Goal: Check status: Check status

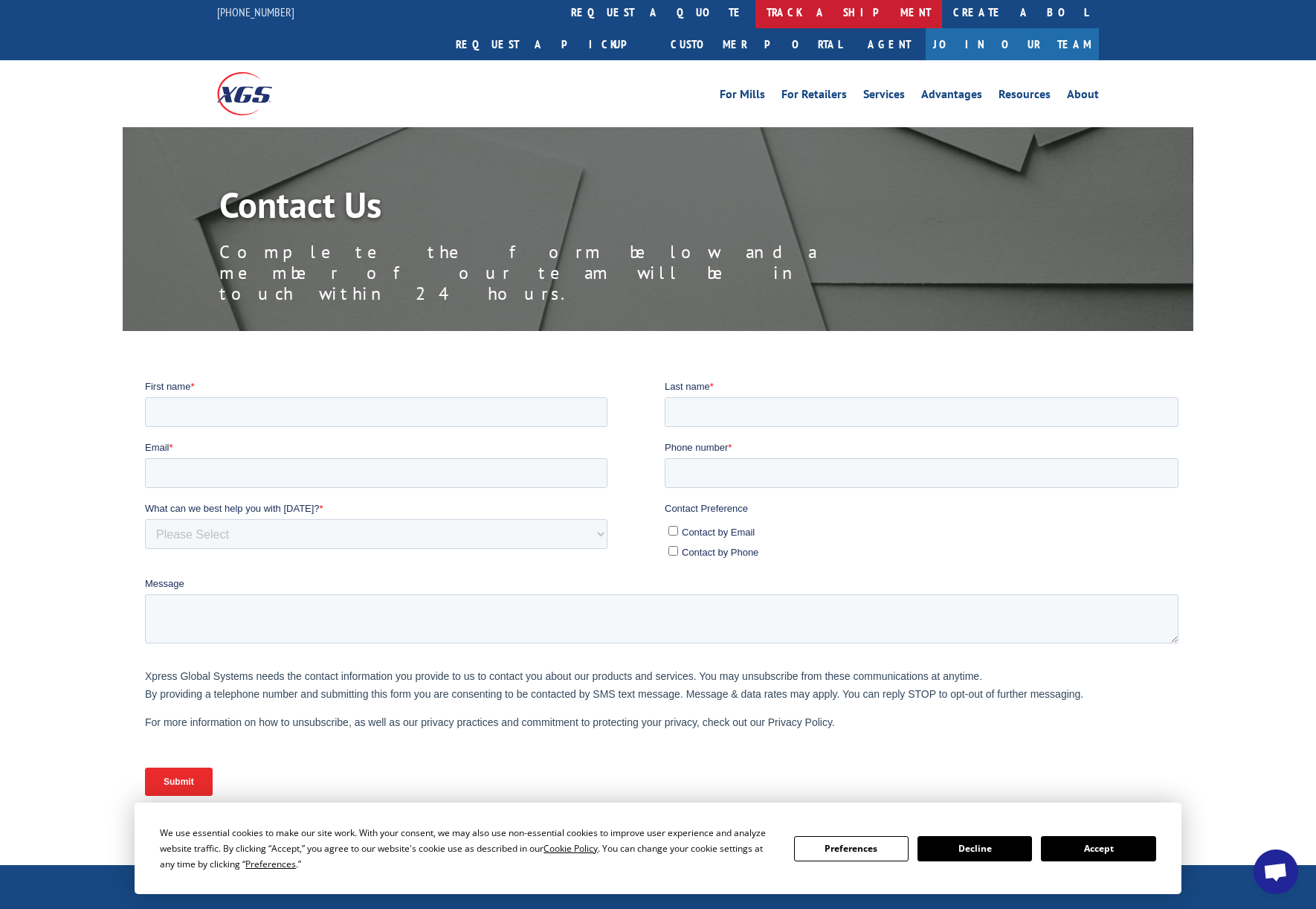
scroll to position [4, 0]
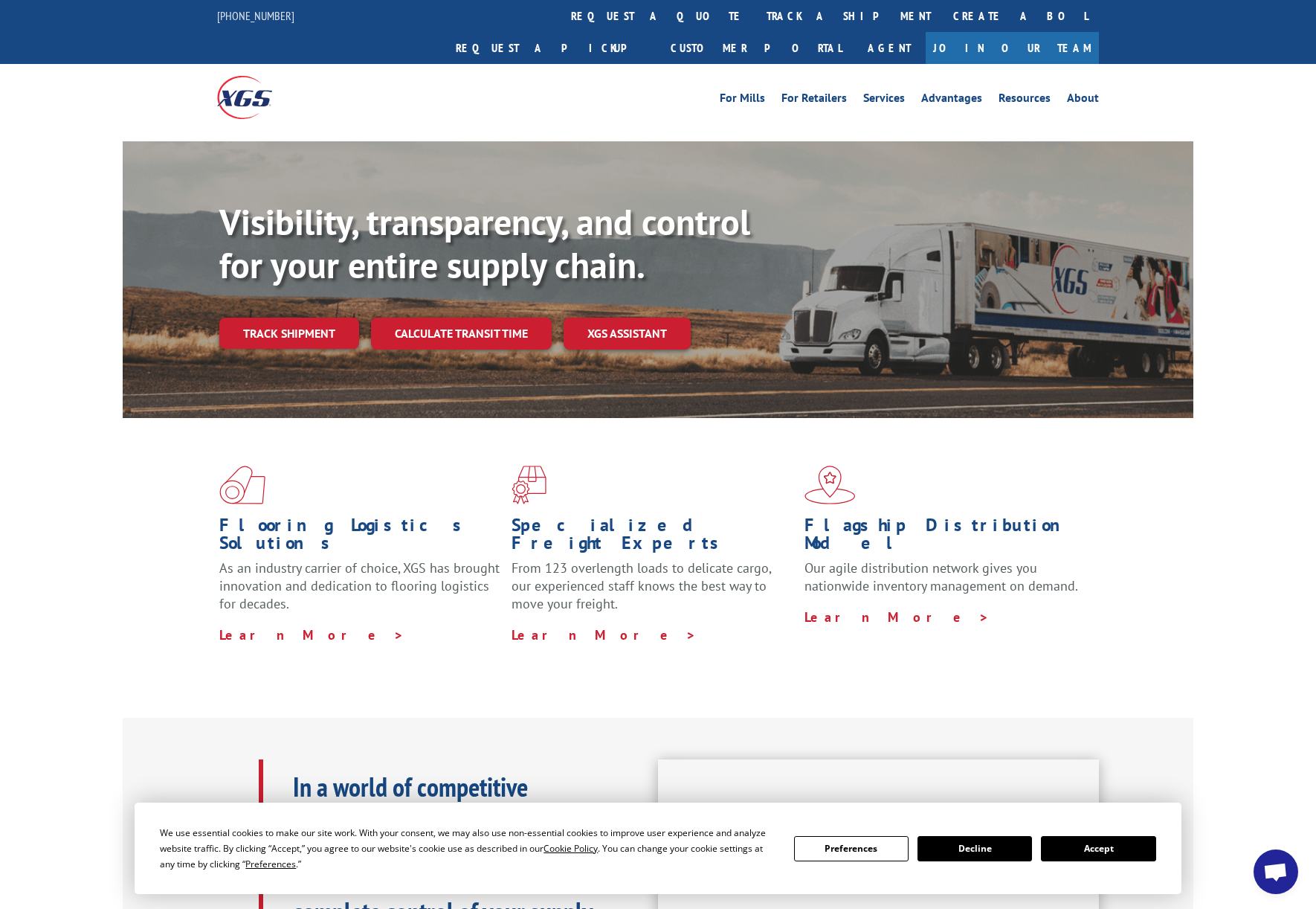
drag, startPoint x: 283, startPoint y: 457, endPoint x: 286, endPoint y: 466, distance: 9.5
click at [283, 466] on div "Flooring Logistics Solutions As an industry carrier of choice, XGS has brought …" at bounding box center [366, 555] width 292 height 178
click at [287, 516] on h1 "Flooring Logistics Solutions" at bounding box center [360, 537] width 281 height 43
click at [283, 317] on link "Track shipment" at bounding box center [289, 333] width 140 height 31
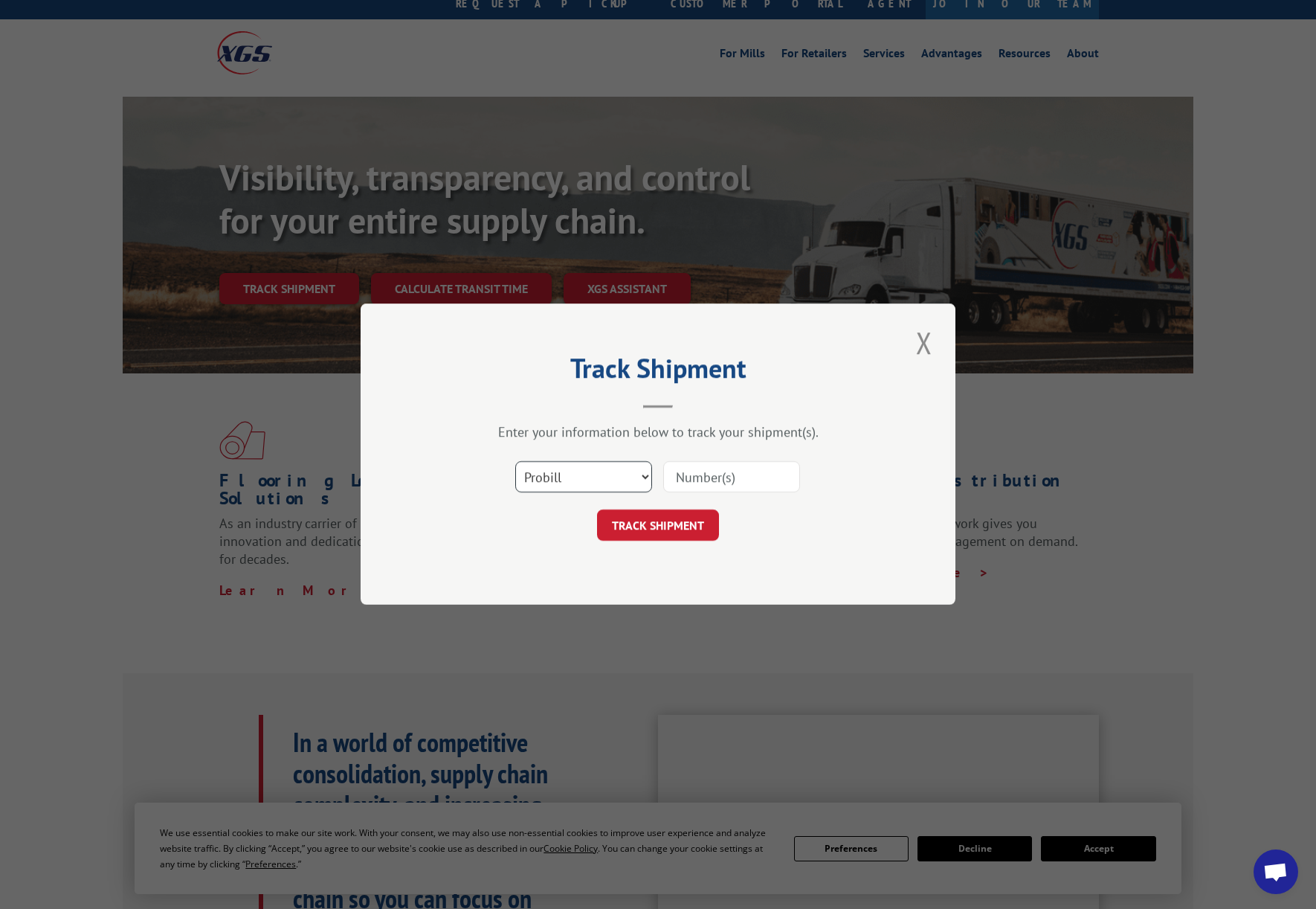
scroll to position [49, 0]
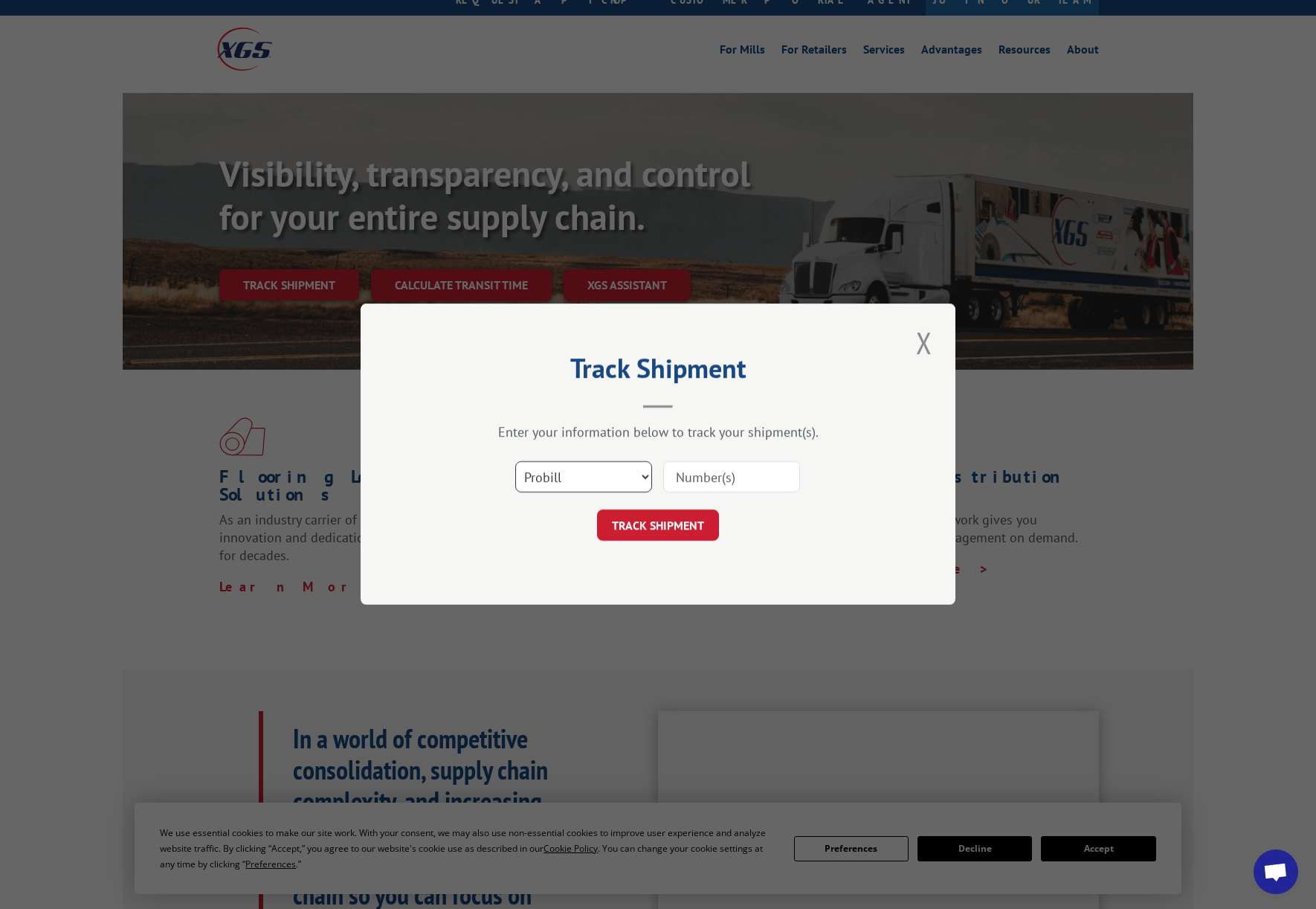
select select "po"
click at [736, 480] on input at bounding box center [731, 478] width 137 height 31
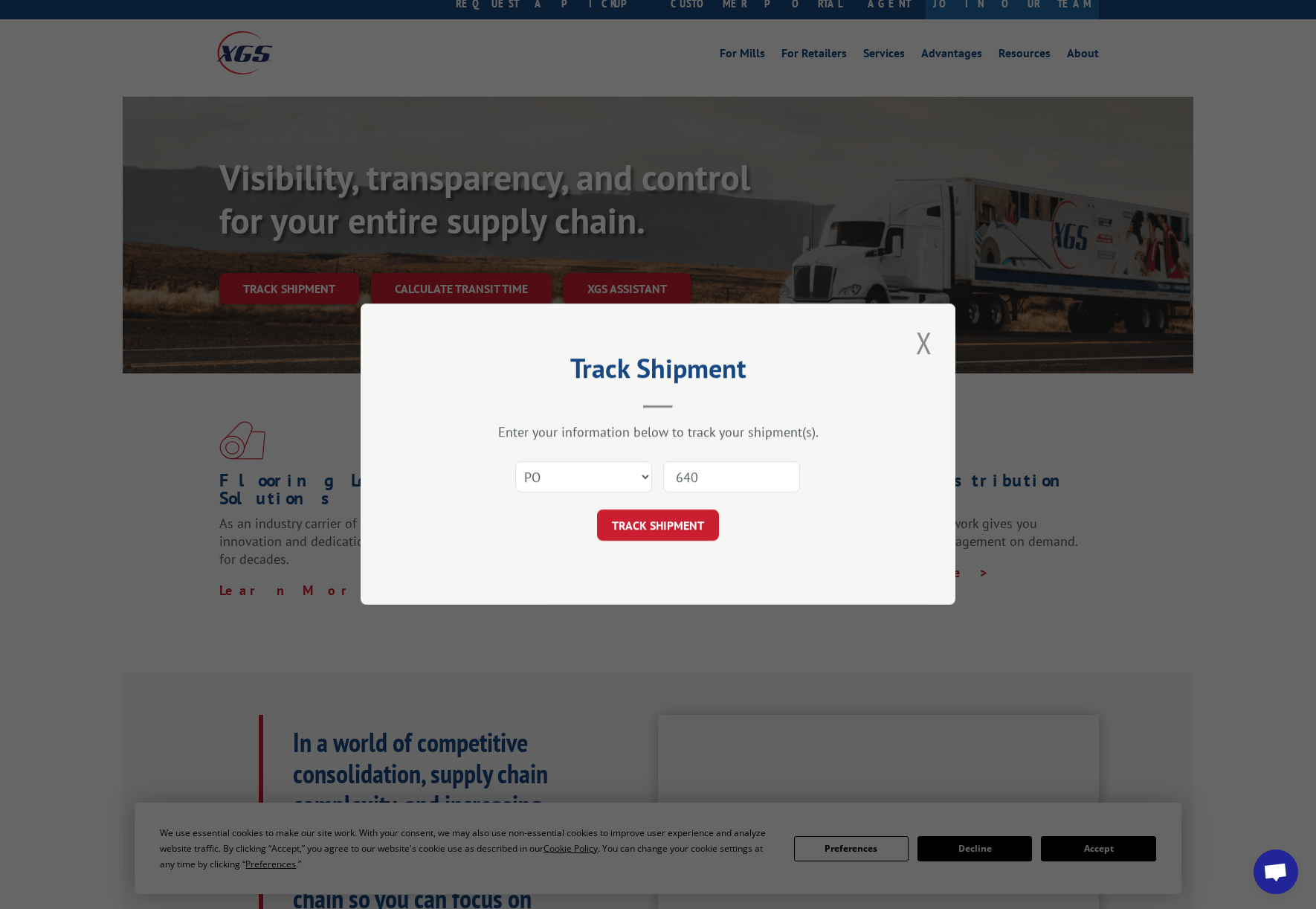
type input "6407"
click at [657, 525] on button "TRACK SHIPMENT" at bounding box center [657, 526] width 122 height 31
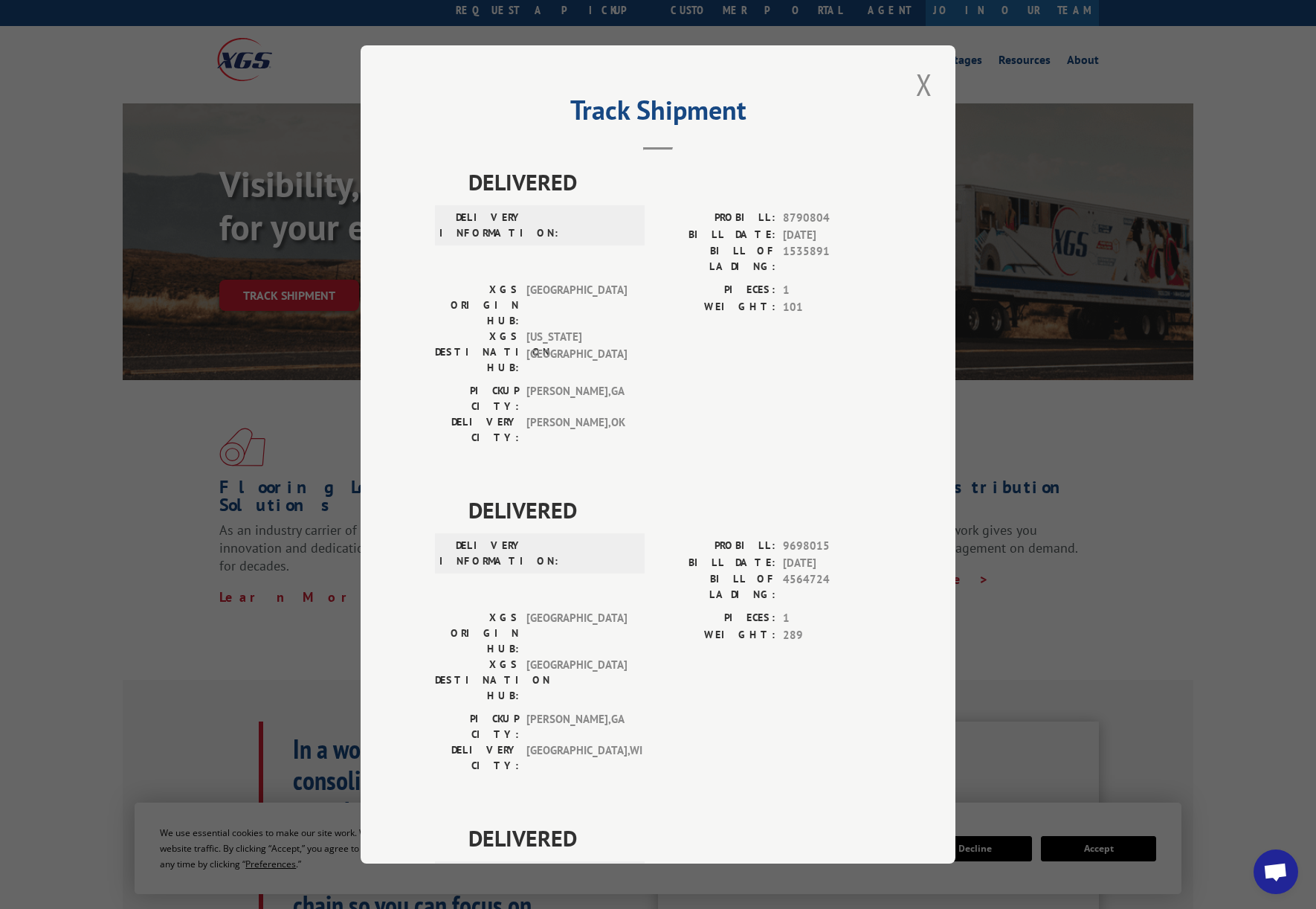
scroll to position [39, 0]
click at [930, 80] on button "Close modal" at bounding box center [924, 84] width 25 height 41
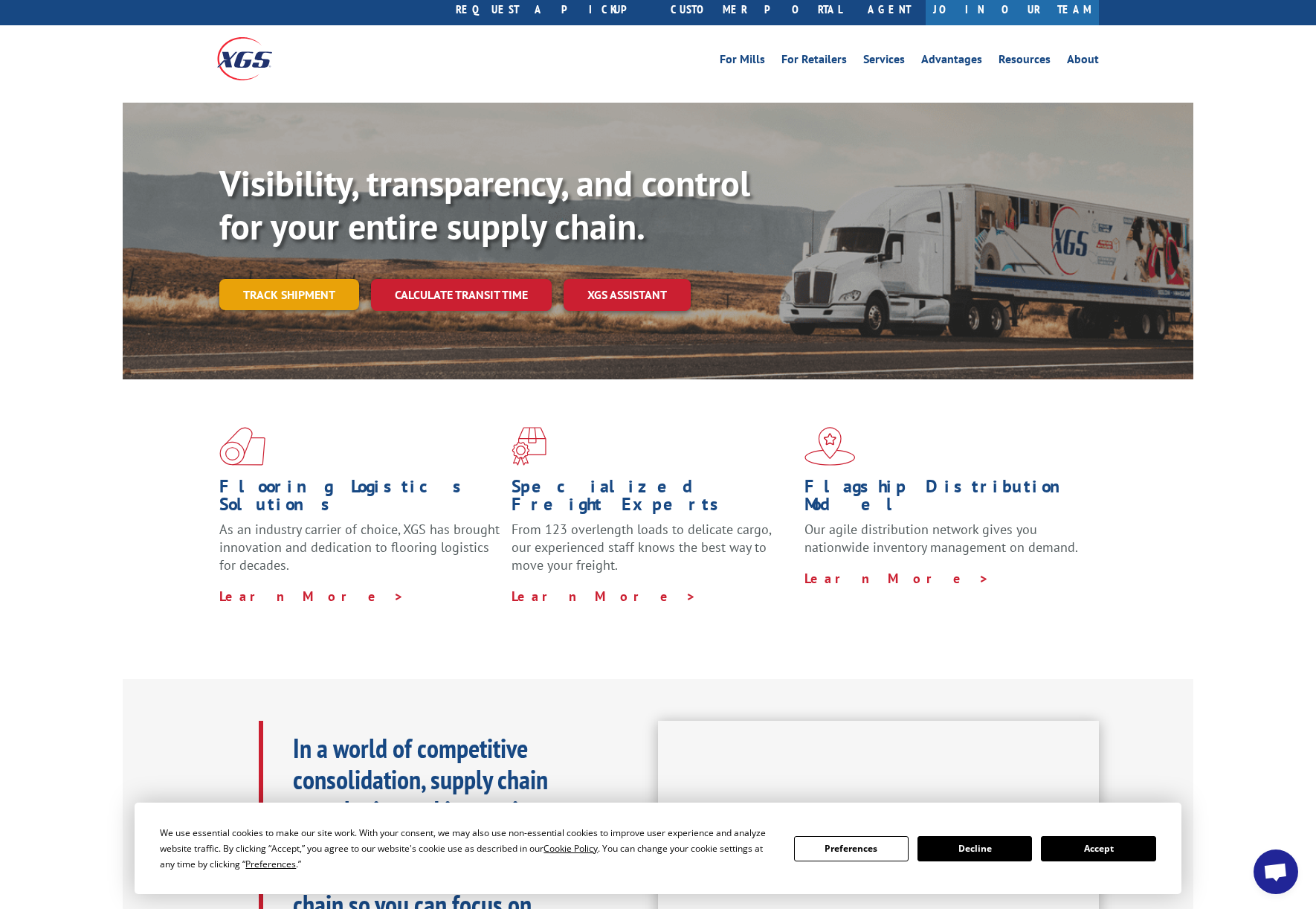
click at [278, 279] on link "Track shipment" at bounding box center [289, 295] width 140 height 31
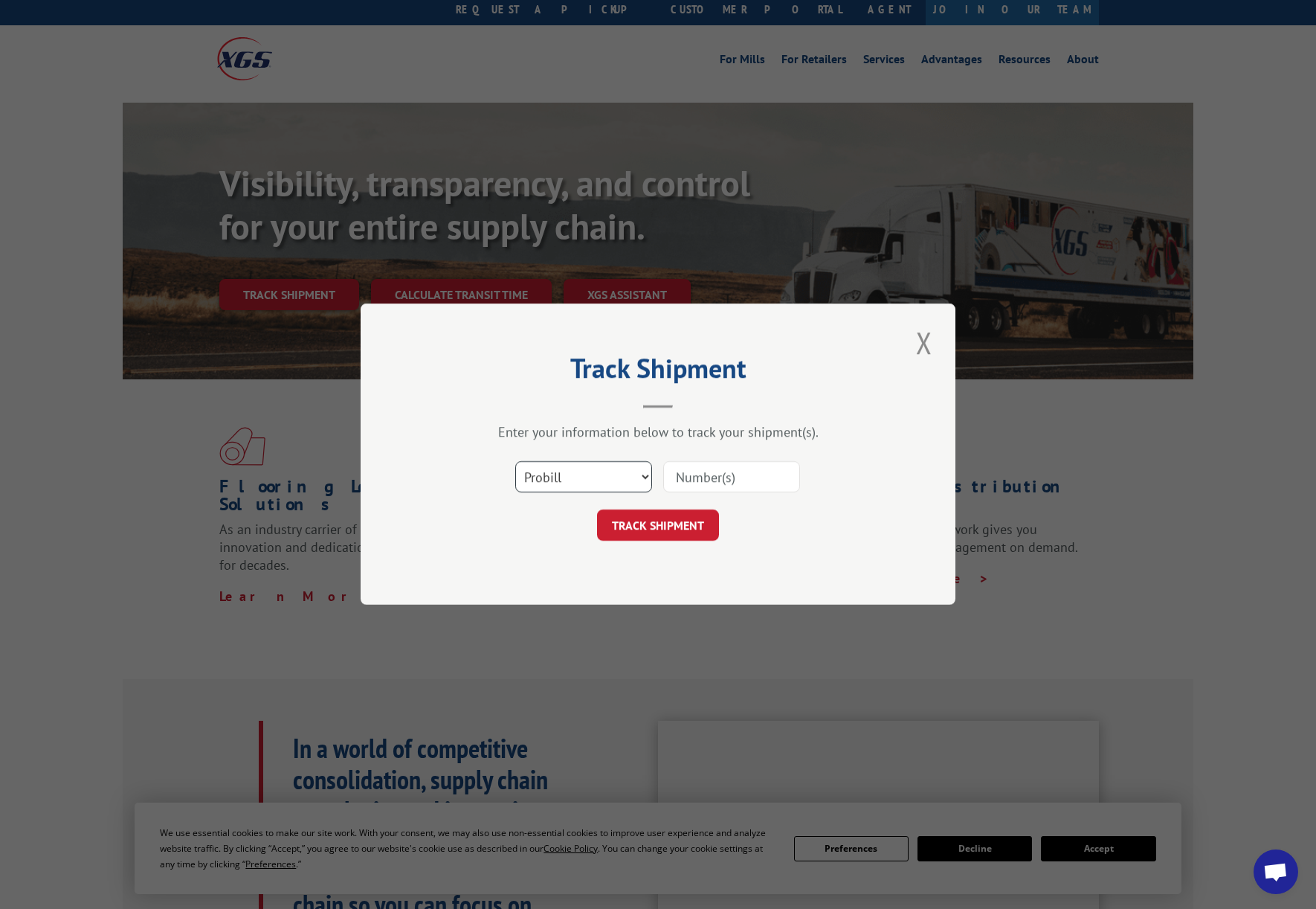
select select "bol"
click at [918, 346] on button "Close modal" at bounding box center [924, 342] width 25 height 41
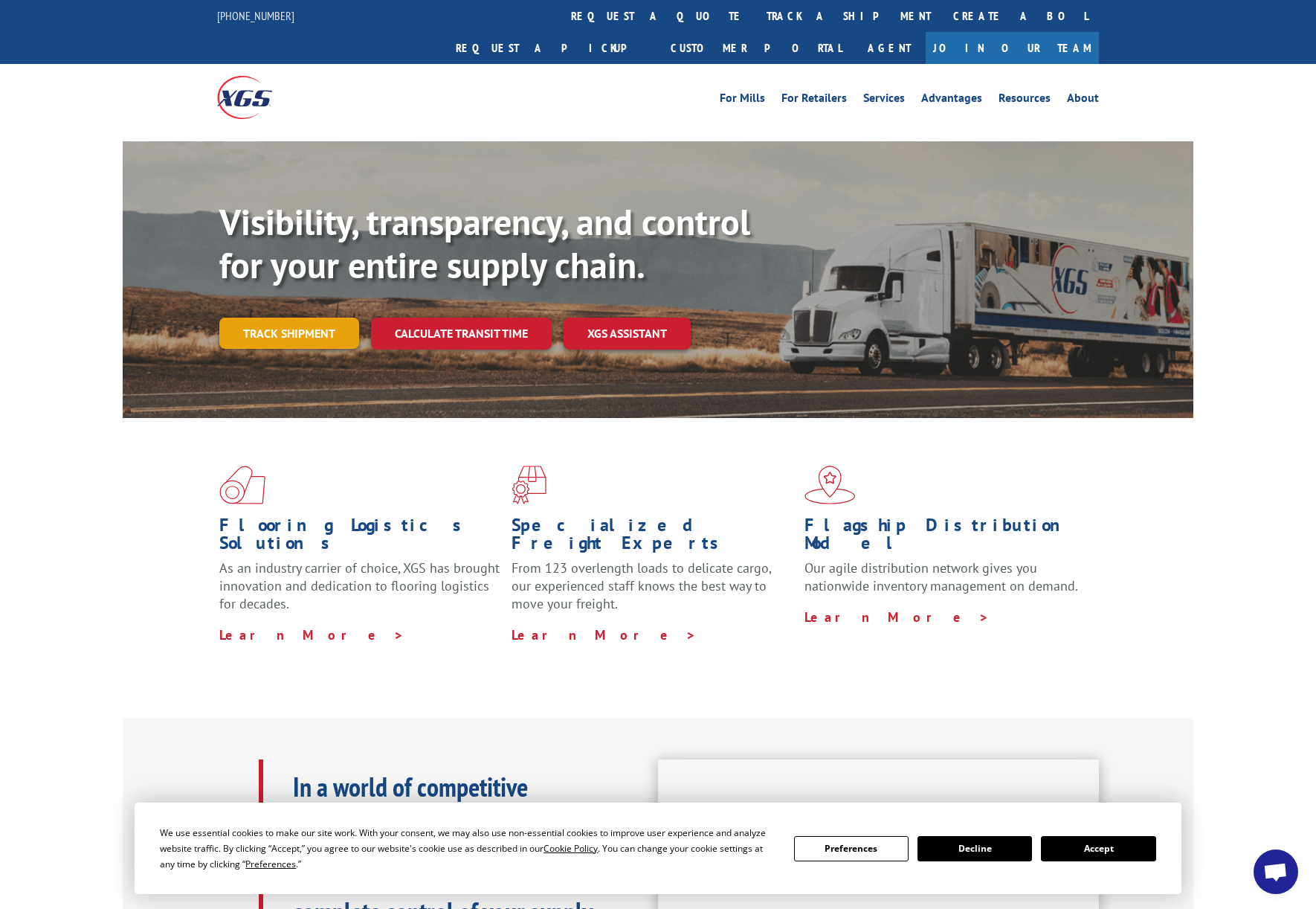
click at [288, 317] on link "Track shipment" at bounding box center [289, 333] width 140 height 31
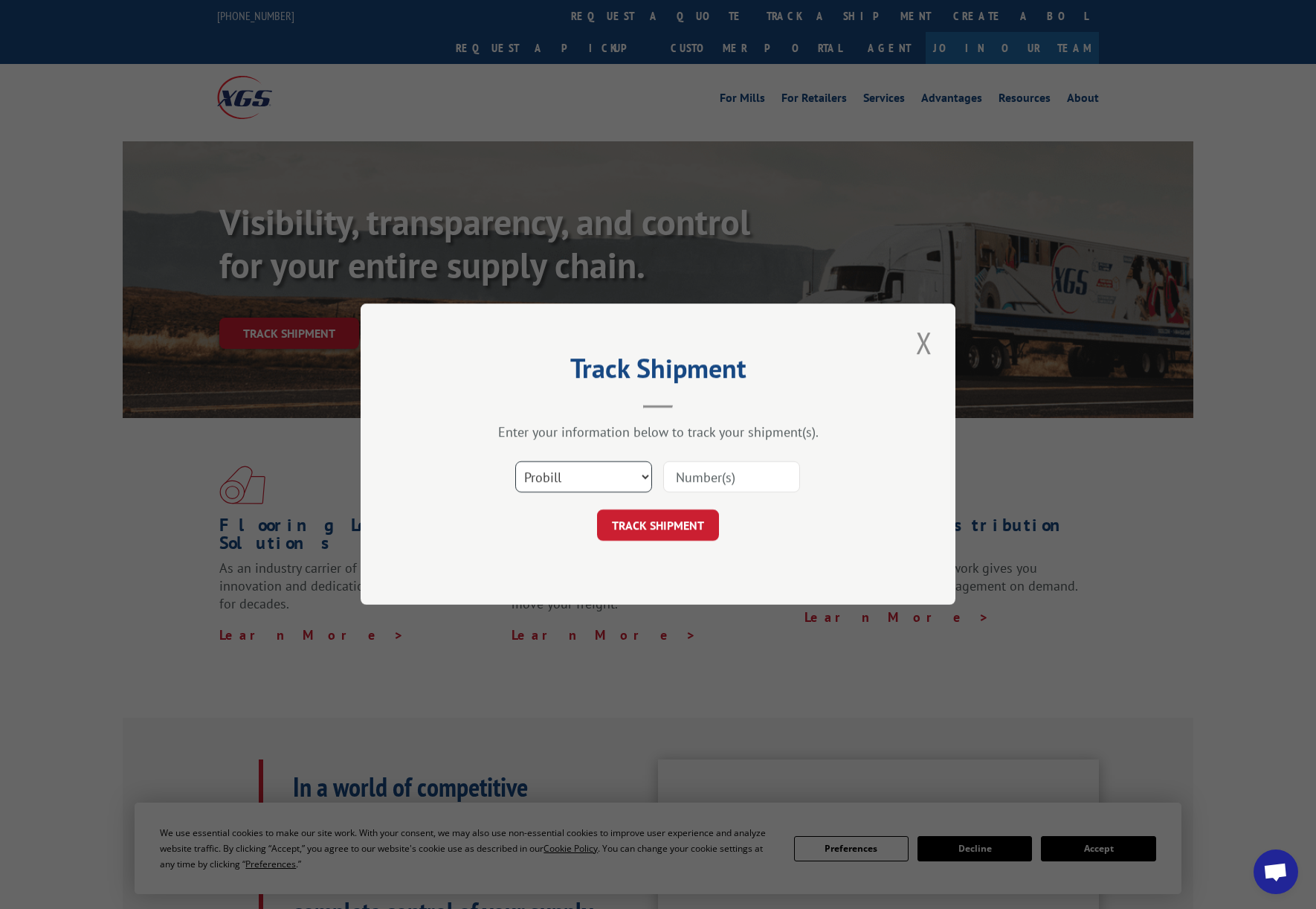
select select
click at [933, 352] on button "Close modal" at bounding box center [924, 342] width 25 height 41
